Goal: Task Accomplishment & Management: Manage account settings

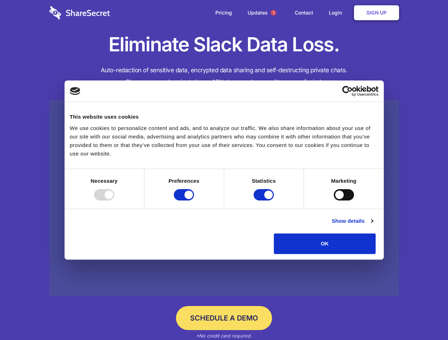
click at [114, 201] on div at bounding box center [104, 194] width 20 height 11
click at [194, 201] on input "Preferences" at bounding box center [184, 194] width 20 height 11
checkbox input "false"
click at [264, 201] on input "Statistics" at bounding box center [263, 194] width 20 height 11
checkbox input "false"
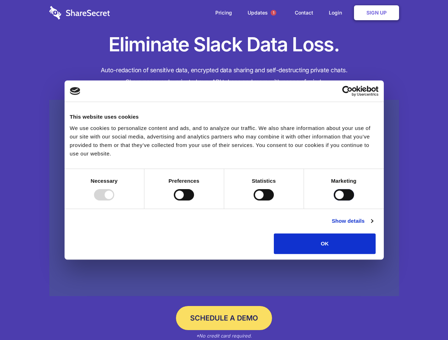
click at [333, 201] on input "Marketing" at bounding box center [343, 194] width 20 height 11
checkbox input "true"
click at [372, 225] on link "Show details" at bounding box center [351, 221] width 41 height 9
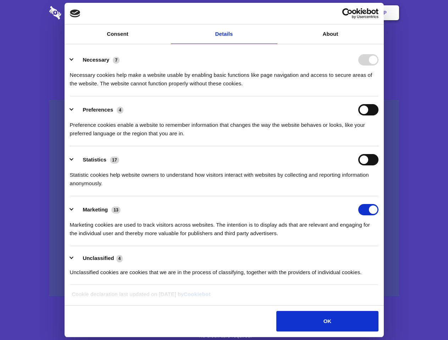
click at [378, 96] on li "Necessary 7 Necessary cookies help make a website usable by enabling basic func…" at bounding box center [224, 71] width 308 height 50
